Goal: Check status: Check status

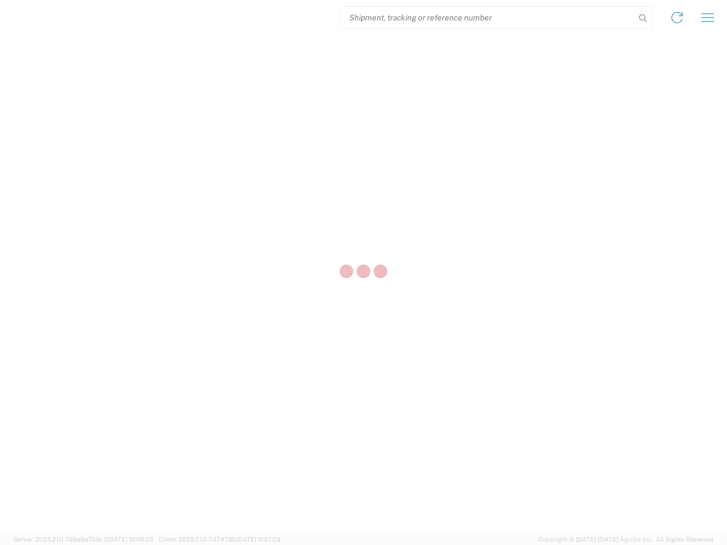
select select "US"
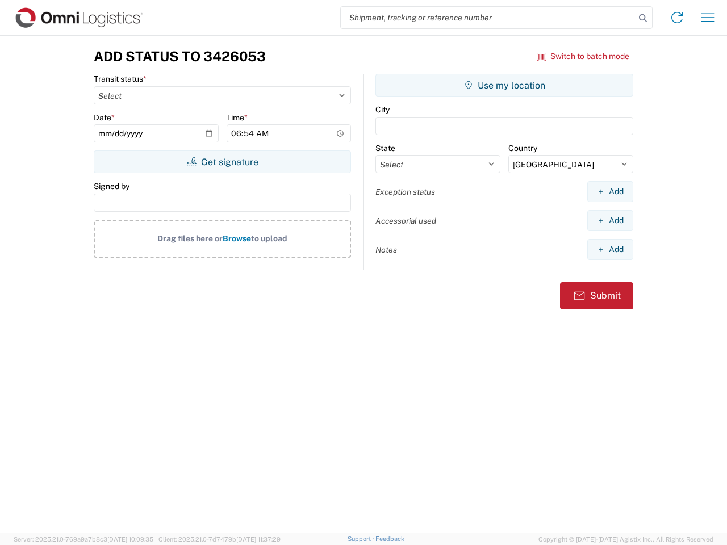
click at [488, 18] on input "search" at bounding box center [488, 18] width 294 height 22
click at [643, 18] on icon at bounding box center [643, 18] width 16 height 16
click at [677, 18] on icon at bounding box center [677, 18] width 18 height 18
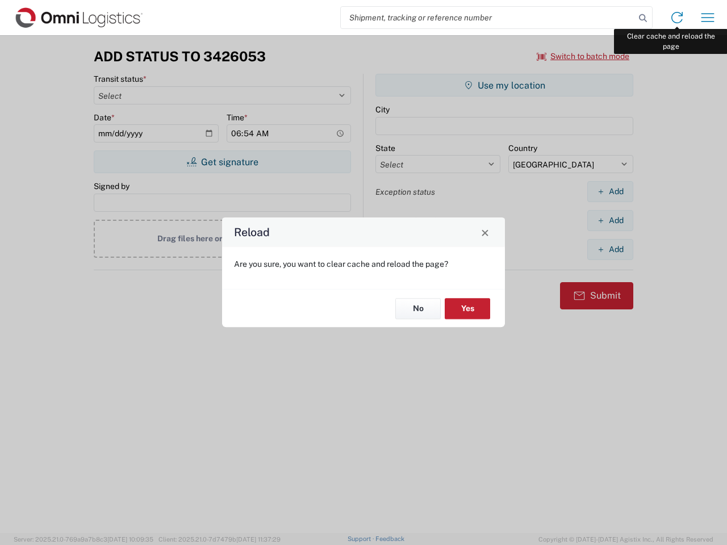
click at [708, 18] on div "Reload Are you sure, you want to clear cache and reload the page? No Yes" at bounding box center [363, 272] width 727 height 545
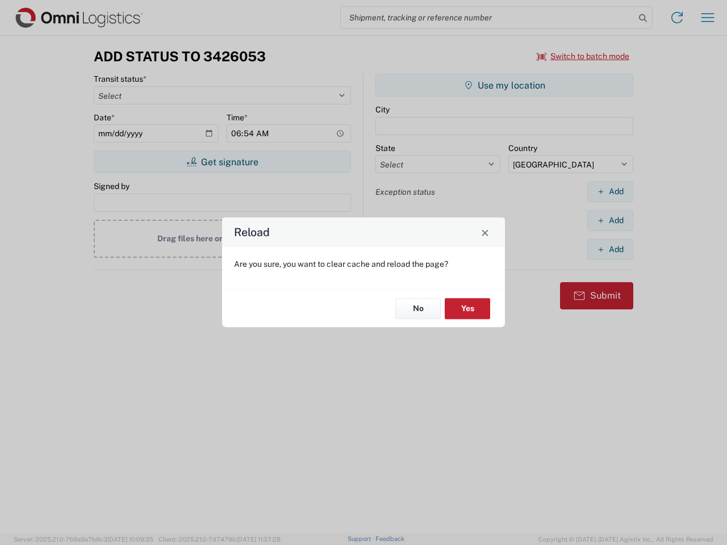
click at [583, 56] on div "Reload Are you sure, you want to clear cache and reload the page? No Yes" at bounding box center [363, 272] width 727 height 545
click at [222, 162] on div "Reload Are you sure, you want to clear cache and reload the page? No Yes" at bounding box center [363, 272] width 727 height 545
click at [504, 85] on div "Reload Are you sure, you want to clear cache and reload the page? No Yes" at bounding box center [363, 272] width 727 height 545
click at [610, 191] on div "Reload Are you sure, you want to clear cache and reload the page? No Yes" at bounding box center [363, 272] width 727 height 545
click at [610, 220] on div "Reload Are you sure, you want to clear cache and reload the page? No Yes" at bounding box center [363, 272] width 727 height 545
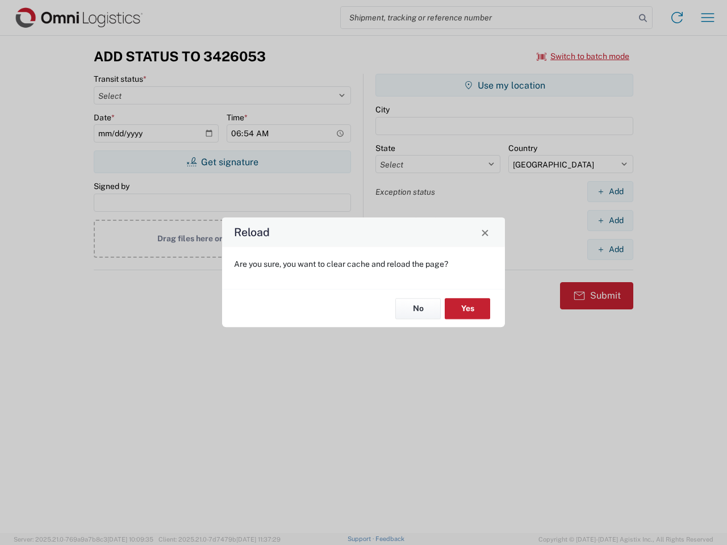
click at [610, 249] on div "Reload Are you sure, you want to clear cache and reload the page? No Yes" at bounding box center [363, 272] width 727 height 545
